Goal: Task Accomplishment & Management: Complete application form

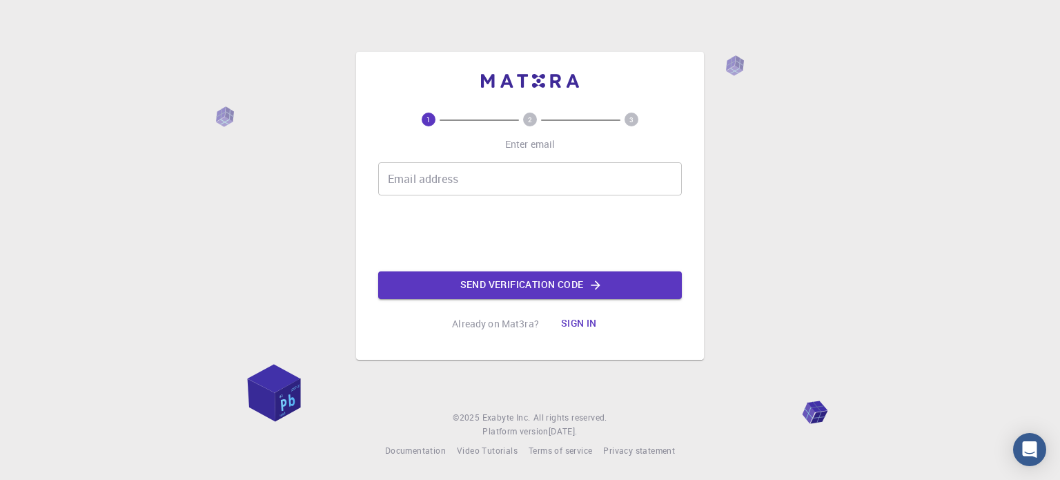
click at [474, 181] on input "Email address" at bounding box center [530, 178] width 304 height 33
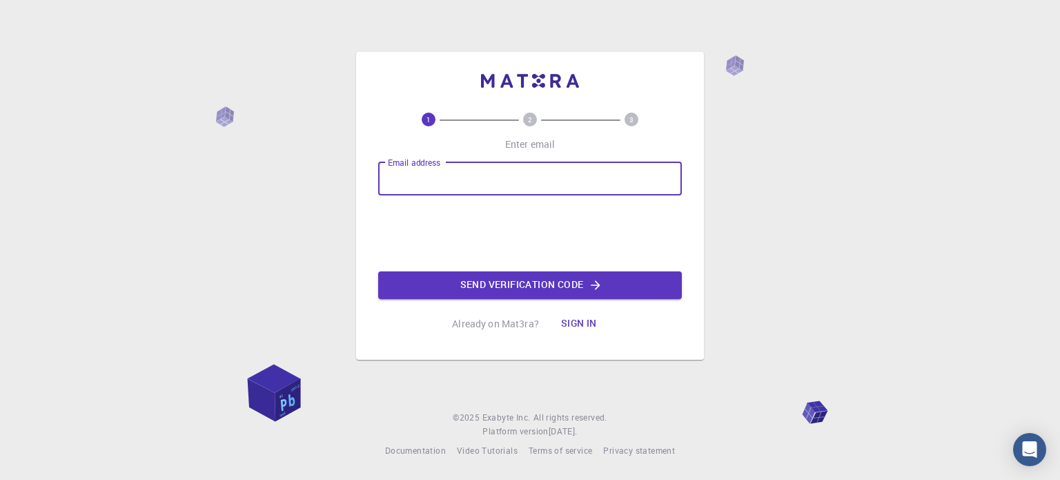
type input "c2onyap@gmail.com"
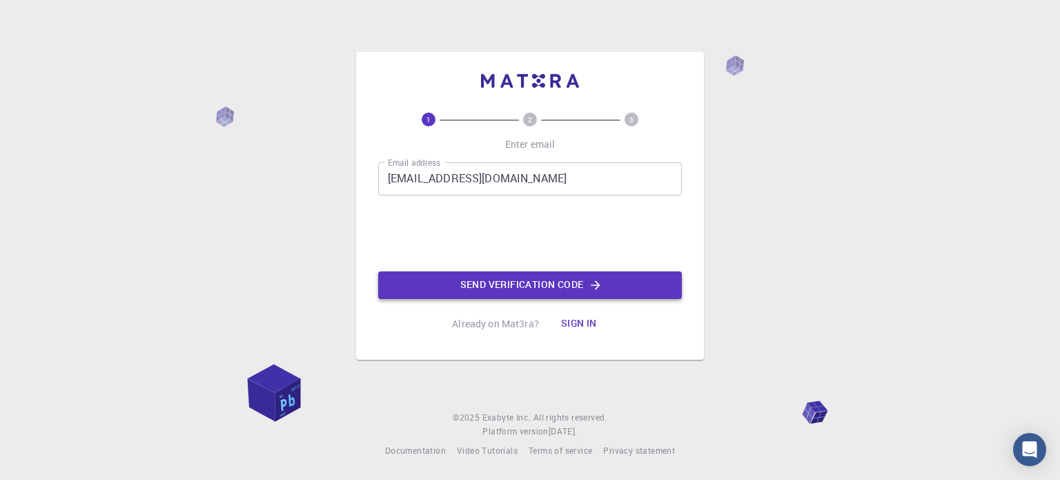
click at [493, 277] on button "Send verification code" at bounding box center [530, 285] width 304 height 28
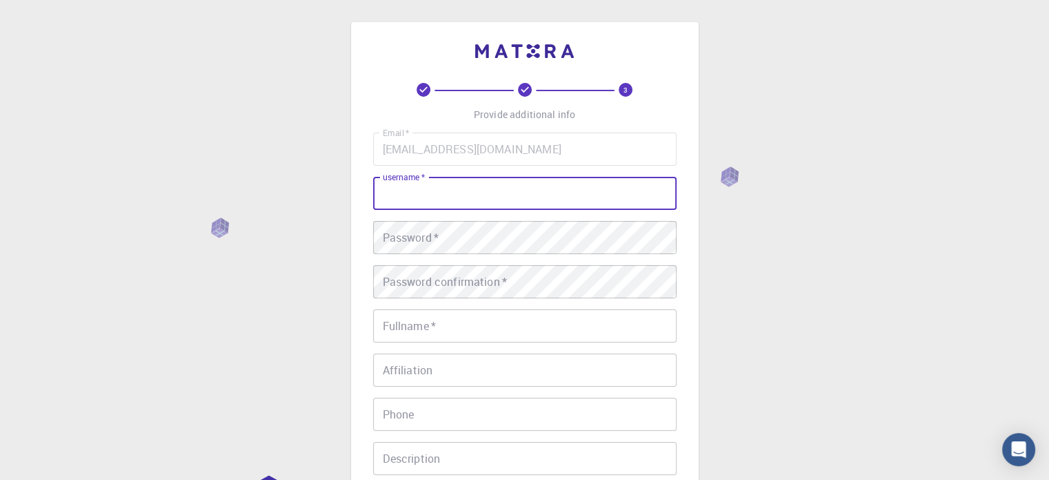
click at [502, 186] on input "username   *" at bounding box center [525, 193] width 304 height 33
type input "c"
type input "conyap"
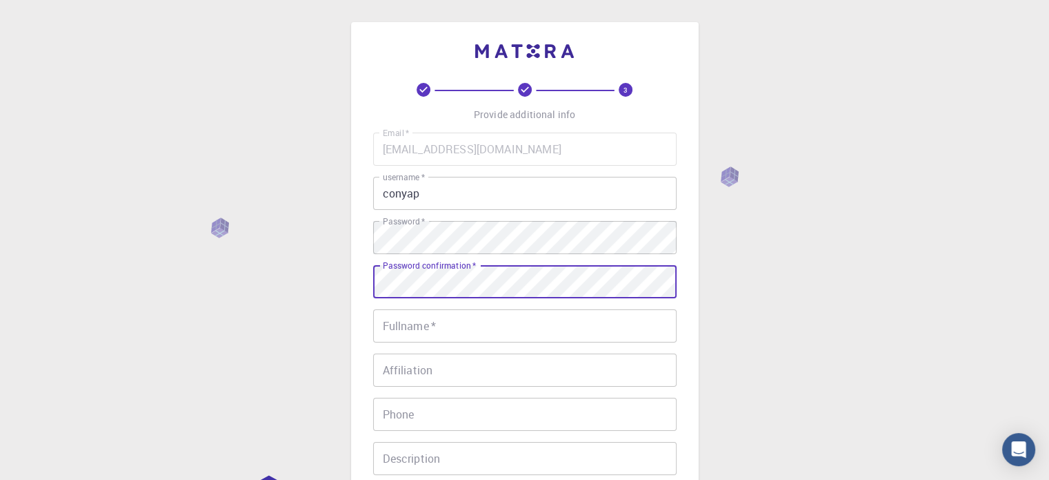
click at [437, 321] on input "Fullname   *" at bounding box center [525, 325] width 304 height 33
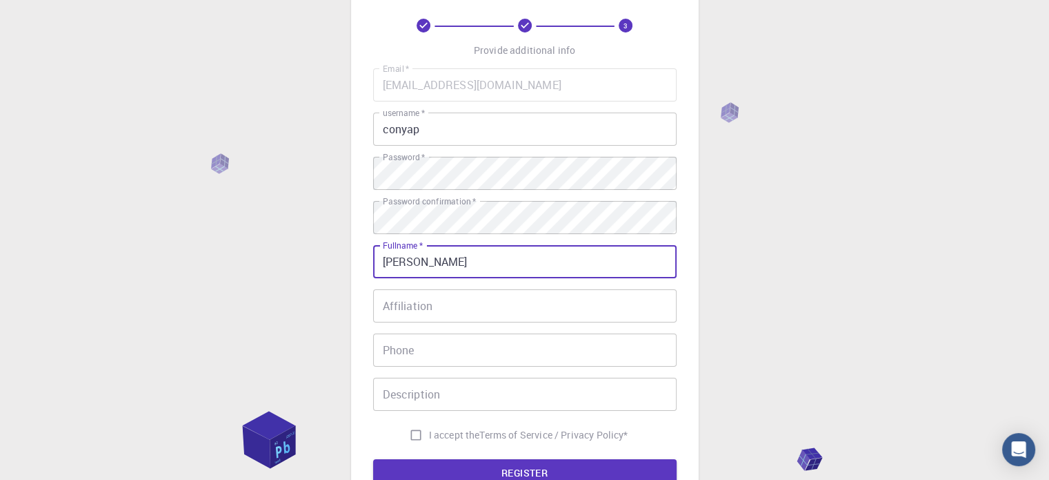
scroll to position [69, 0]
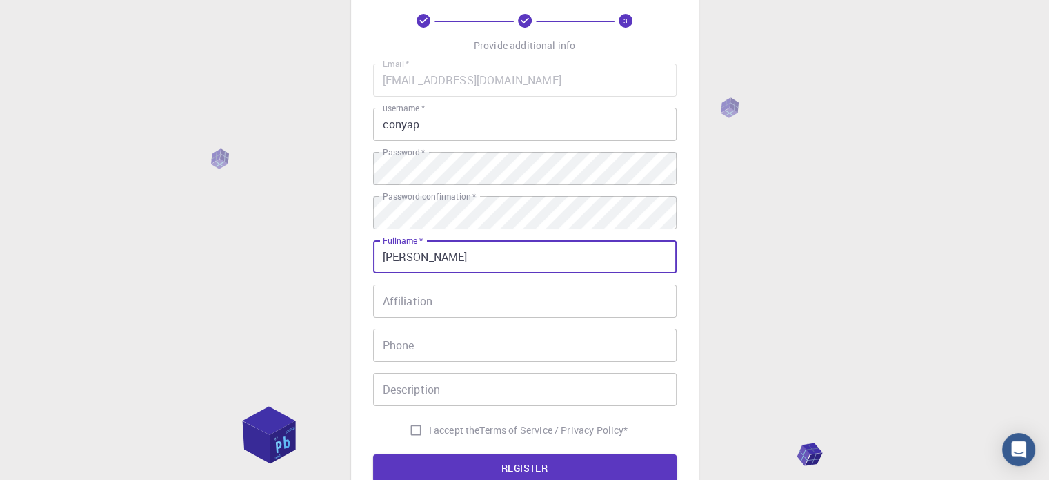
type input "claire cosme"
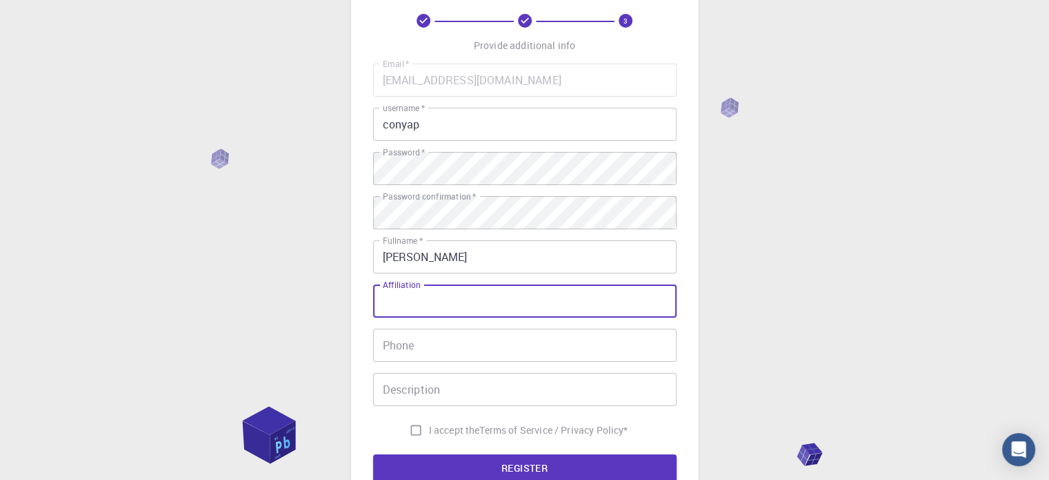
click at [444, 310] on input "Affiliation" at bounding box center [525, 300] width 304 height 33
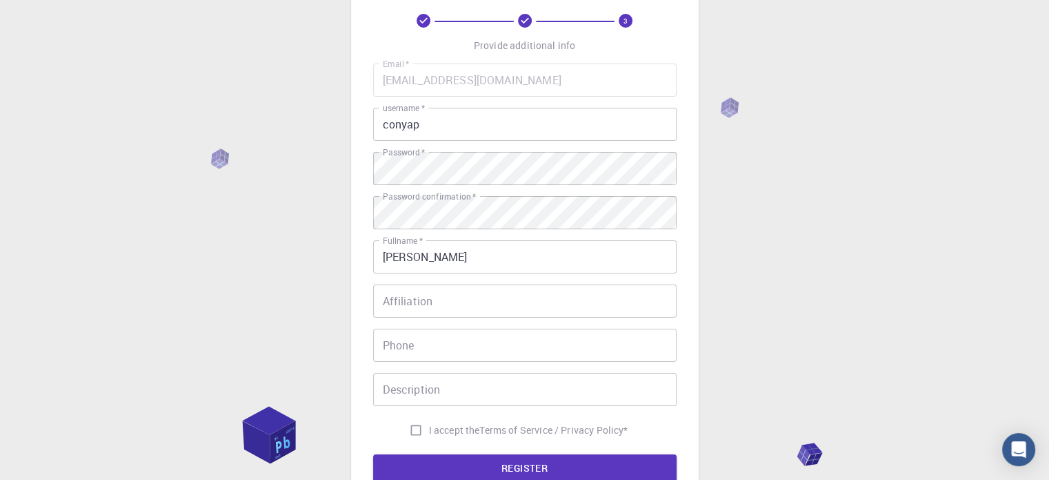
click at [758, 289] on div "3 Provide additional info Email   * c2onyap@gmail.com Email   * username   * co…" at bounding box center [524, 282] width 1049 height 702
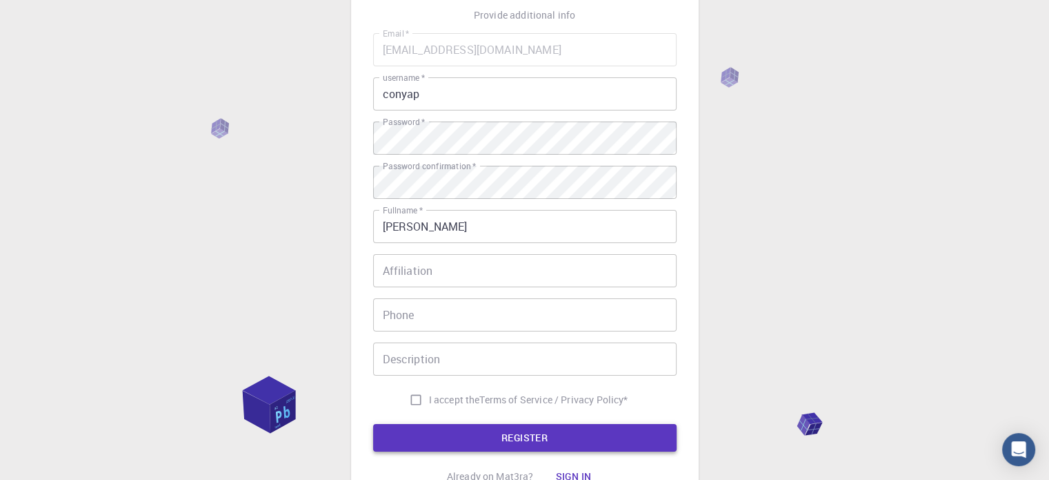
scroll to position [138, 0]
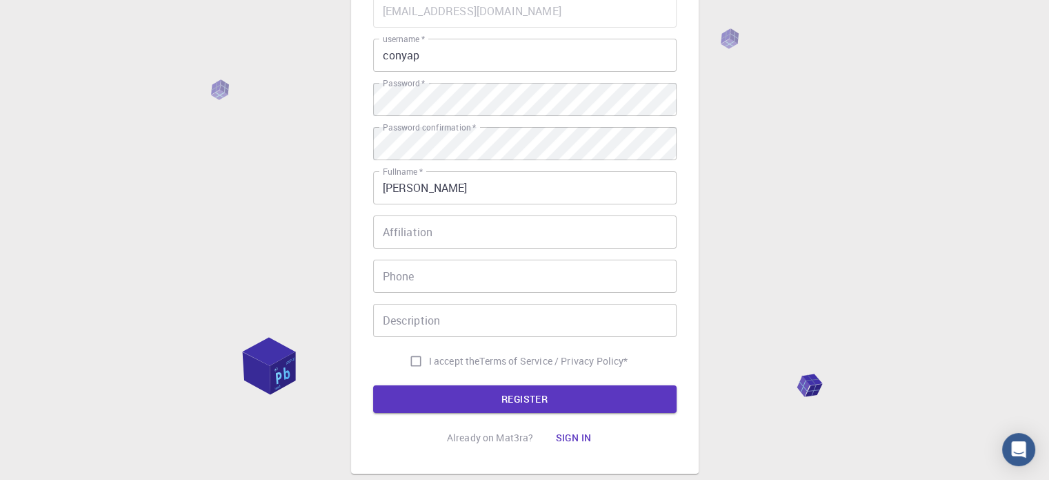
click at [417, 358] on input "I accept the Terms of Service / Privacy Policy *" at bounding box center [416, 361] width 26 height 26
checkbox input "true"
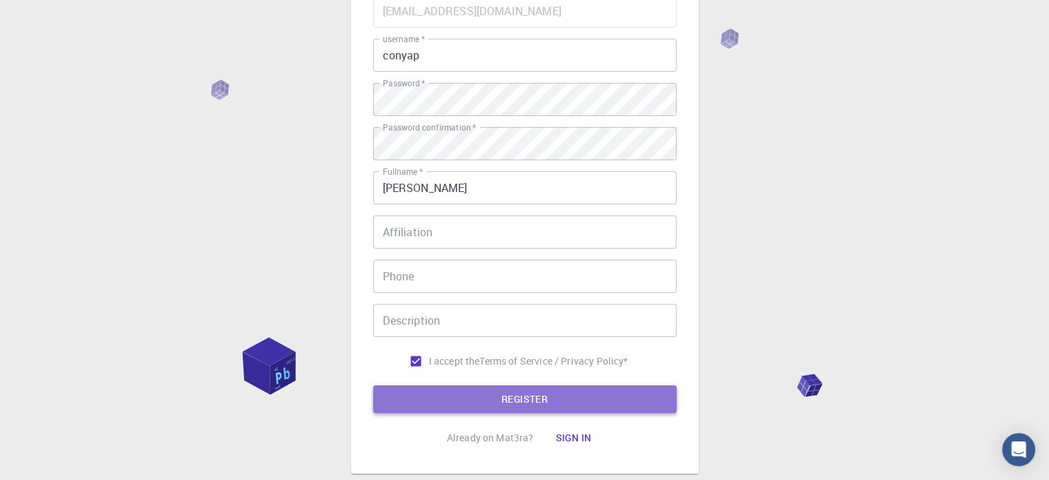
click at [450, 391] on button "REGISTER" at bounding box center [525, 399] width 304 height 28
click at [546, 397] on button "REGISTER" at bounding box center [525, 399] width 304 height 28
click at [532, 391] on button "REGISTER" at bounding box center [525, 399] width 304 height 28
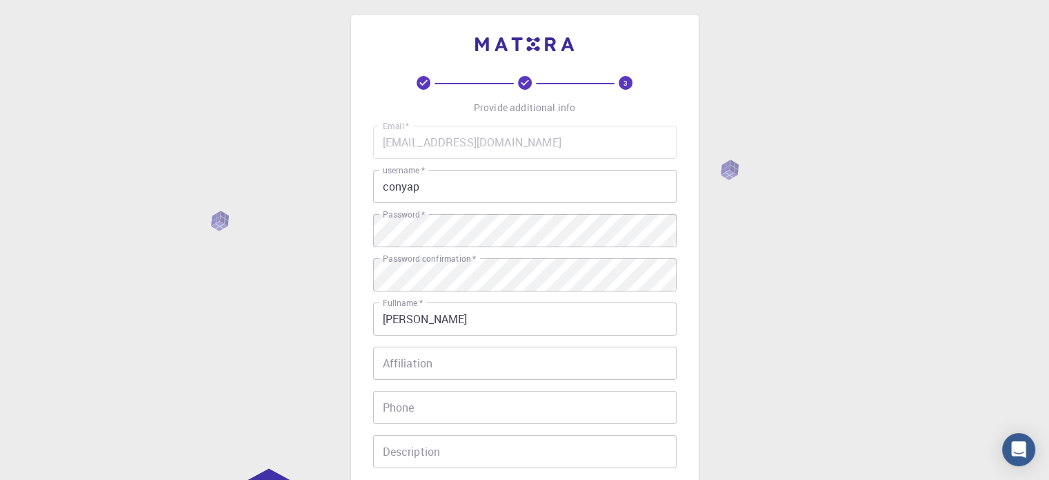
scroll to position [0, 0]
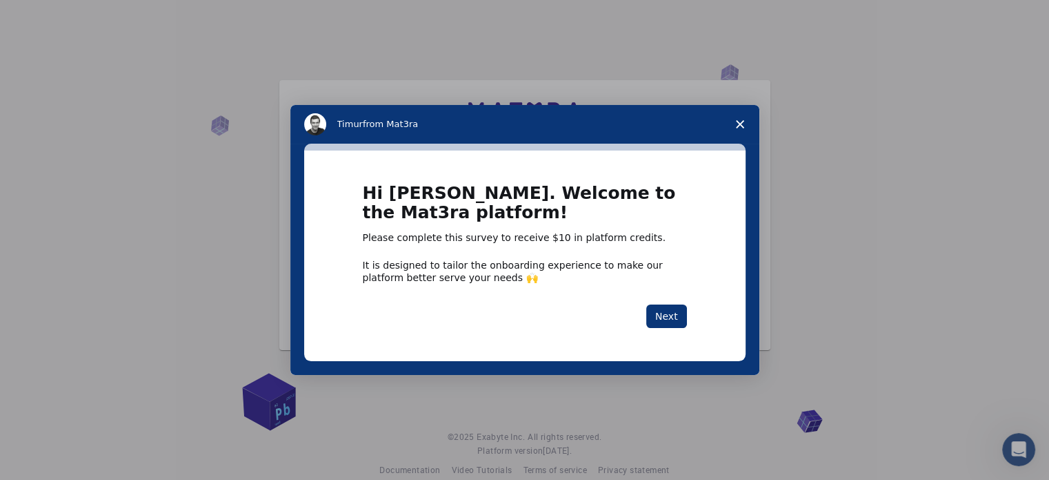
click at [741, 121] on polygon "Close survey" at bounding box center [740, 124] width 8 height 8
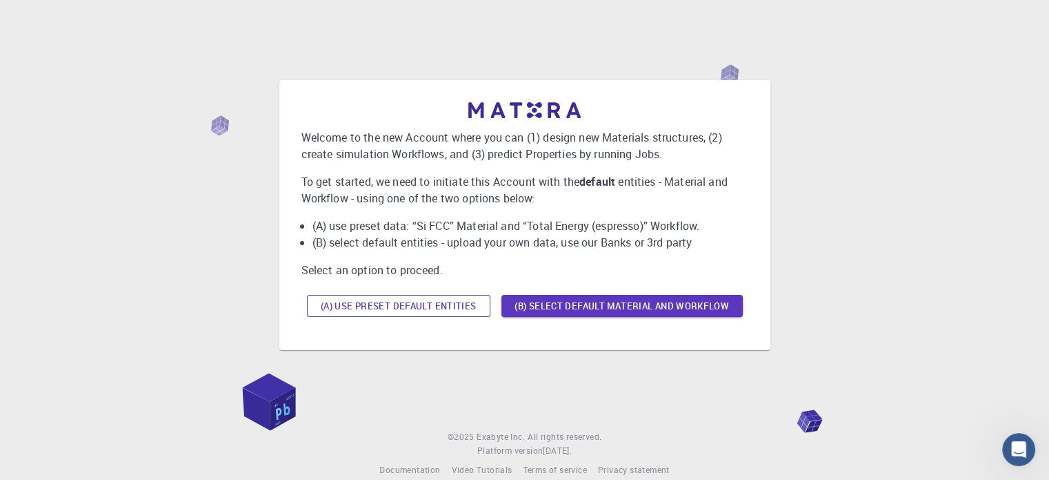
click at [422, 309] on button "(A) Use preset default entities" at bounding box center [399, 306] width 184 height 22
